Goal: Find specific page/section: Find specific page/section

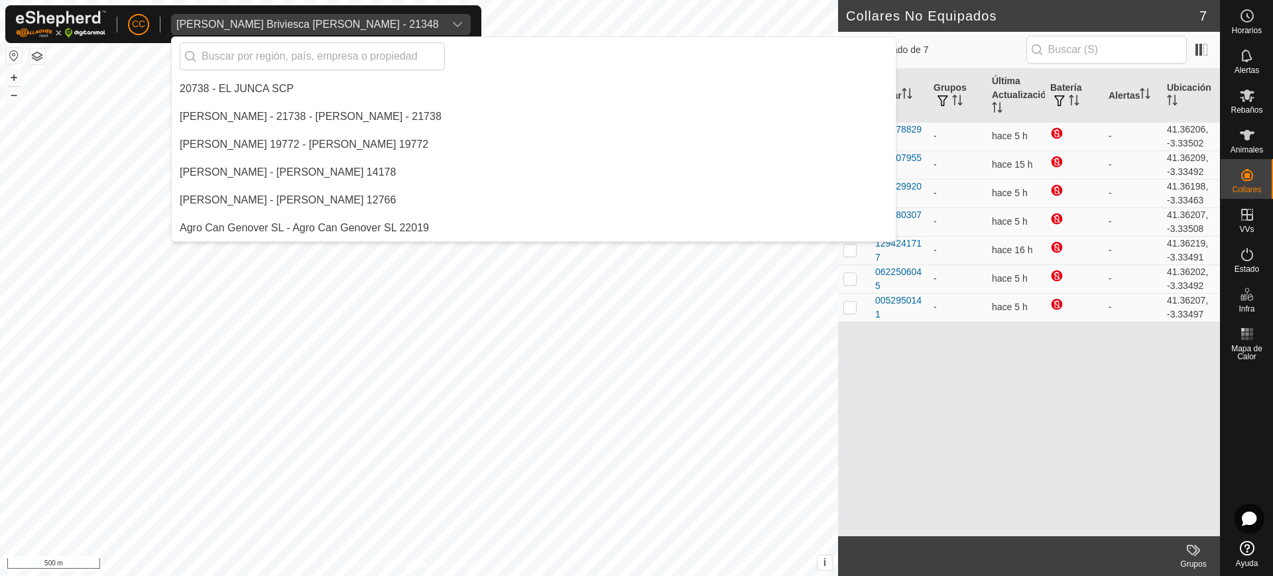
scroll to position [5012, 0]
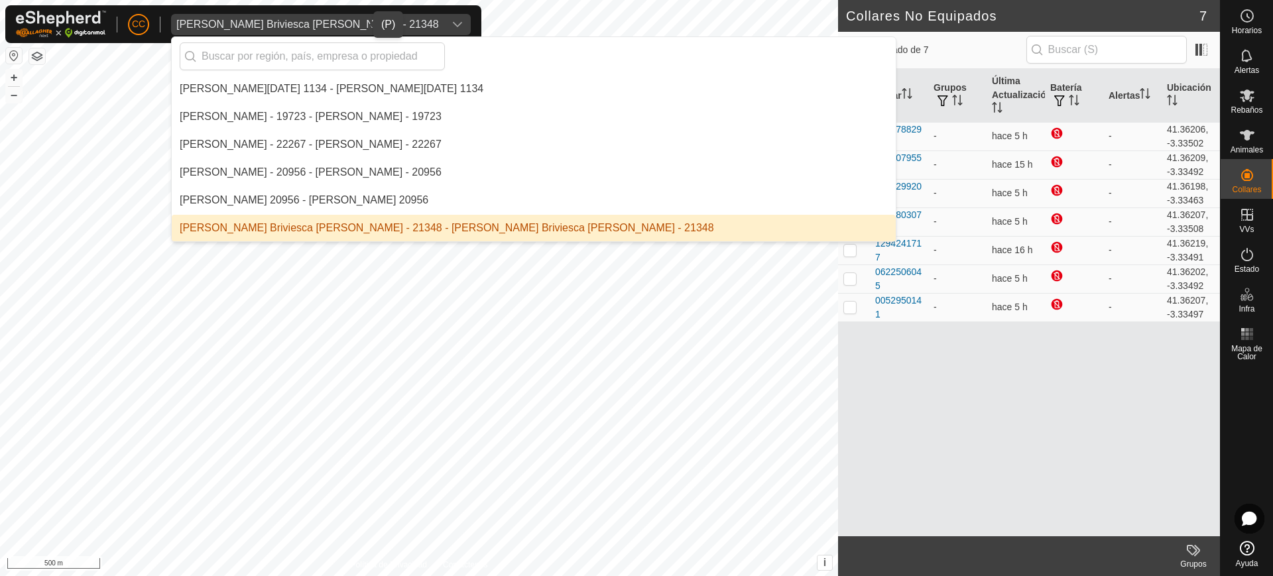
click at [327, 228] on li "[PERSON_NAME] Briviesca [PERSON_NAME] - 21348 - [PERSON_NAME] Briviesca [PERSON…" at bounding box center [534, 228] width 724 height 27
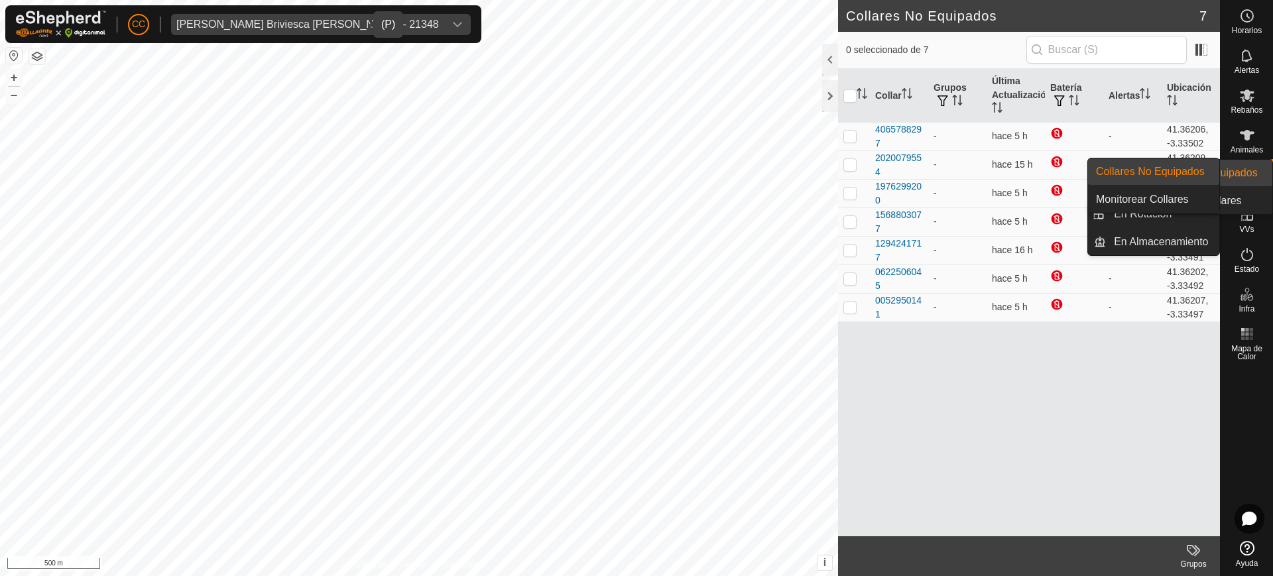
click at [1233, 166] on div "Collares" at bounding box center [1246, 179] width 52 height 40
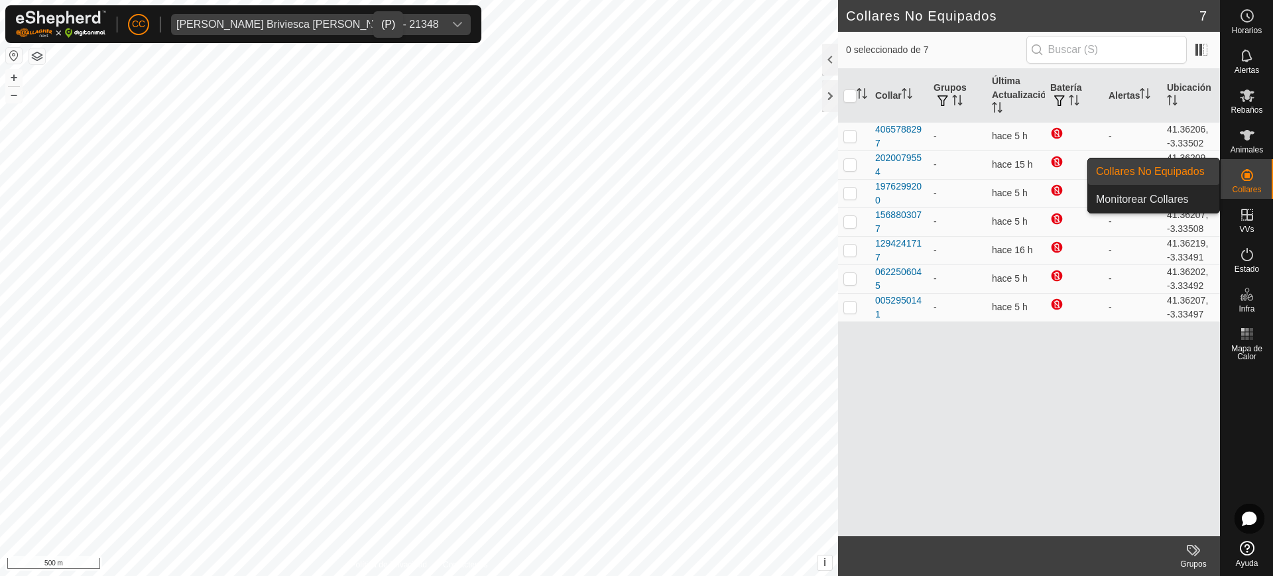
click at [1197, 178] on link "Collares No Equipados" at bounding box center [1153, 171] width 131 height 27
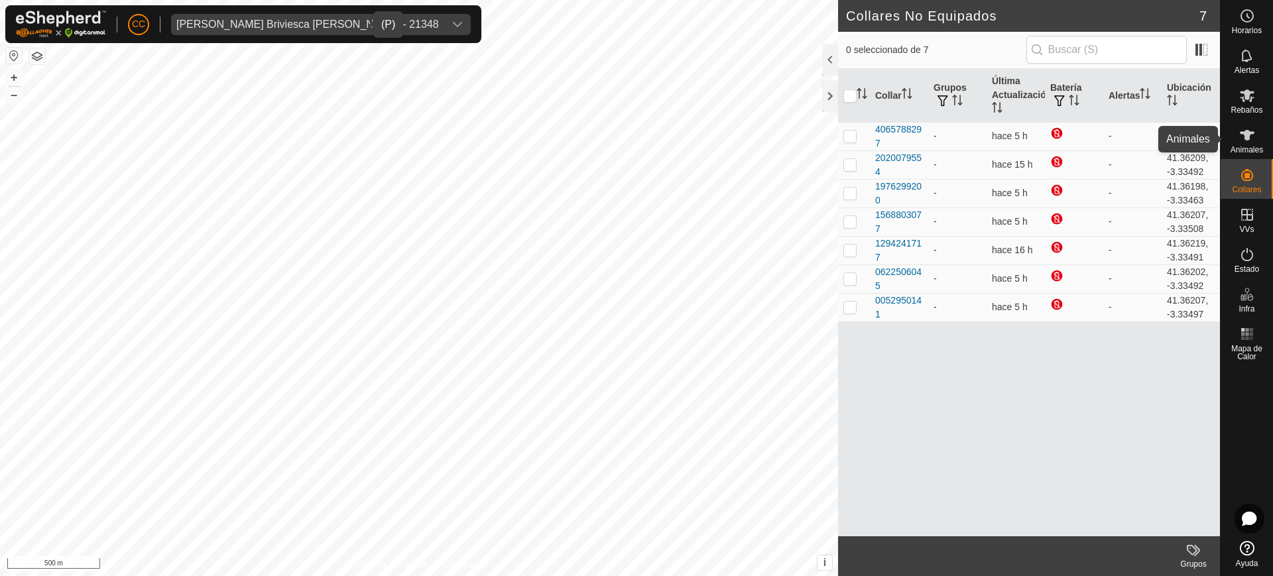
click at [1246, 154] on span "Animales" at bounding box center [1246, 150] width 32 height 8
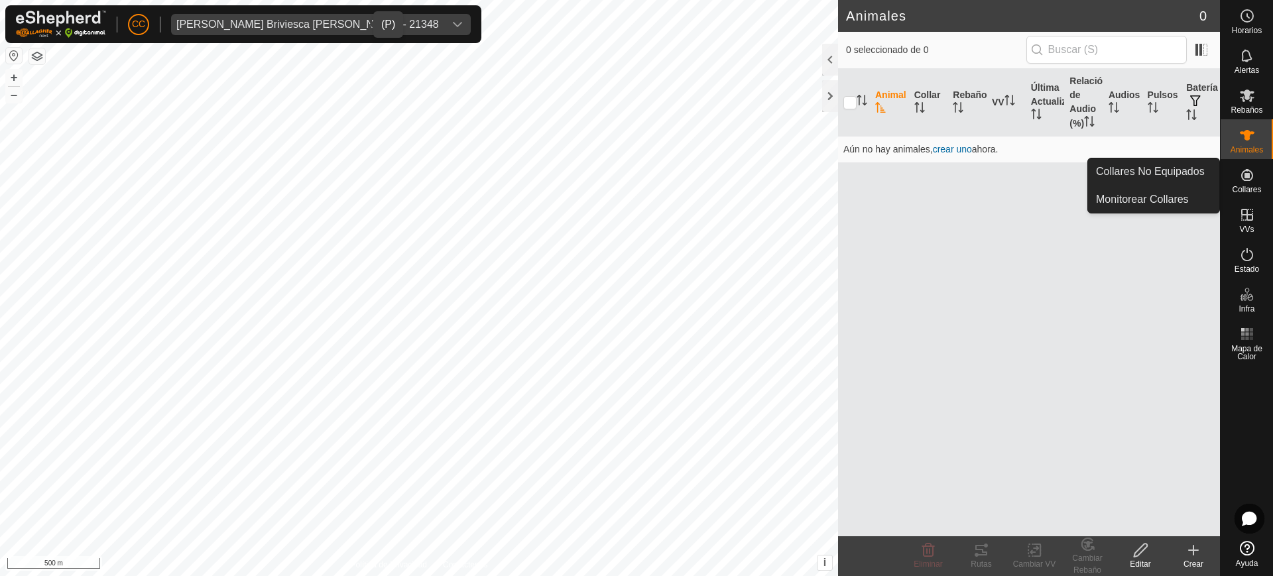
click at [1255, 184] on es-neckbands-svg-icon at bounding box center [1247, 174] width 24 height 21
click at [1179, 173] on link "Collares No Equipados" at bounding box center [1153, 171] width 131 height 27
